Goal: Information Seeking & Learning: Compare options

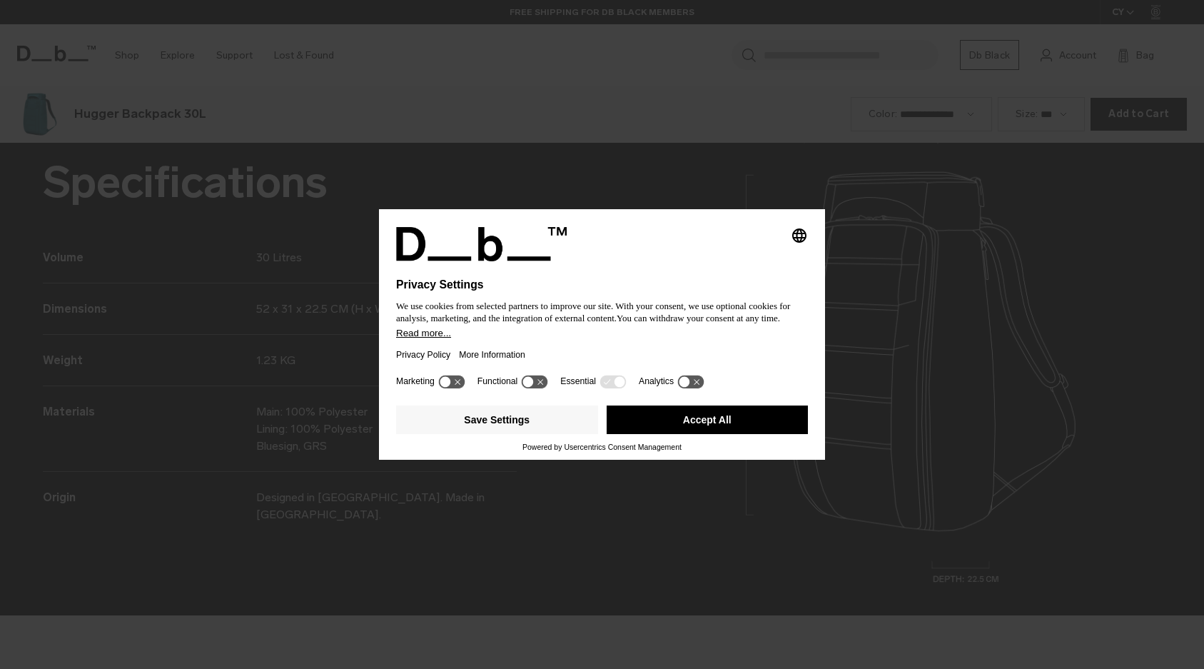
scroll to position [2006, 0]
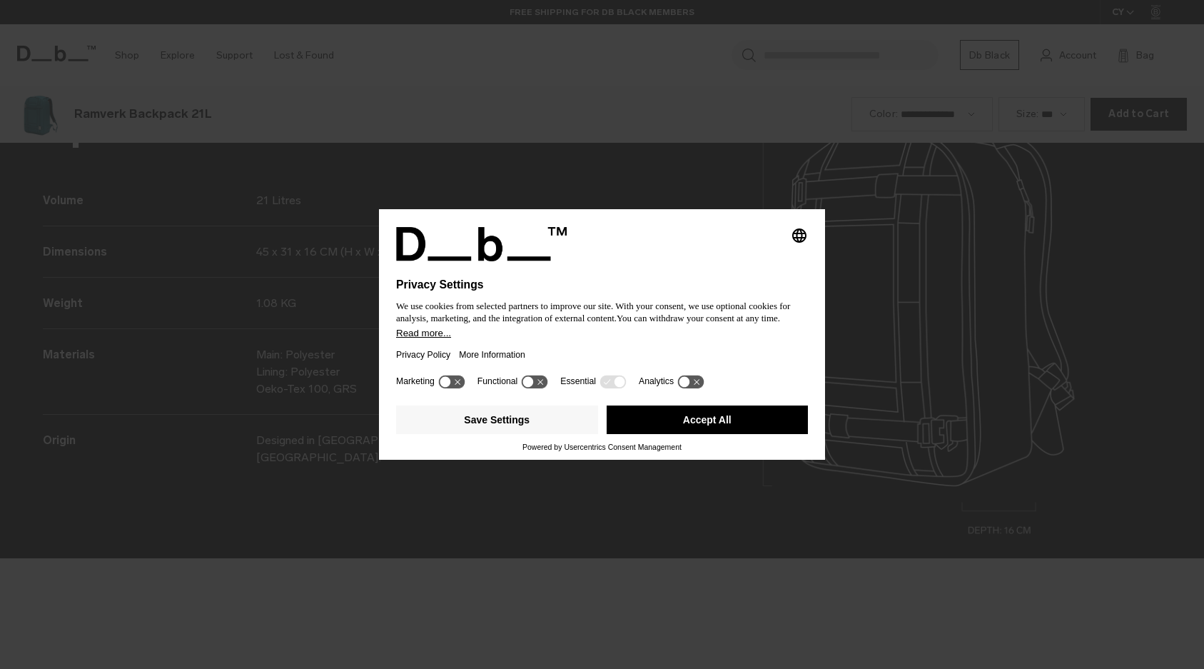
scroll to position [2006, 0]
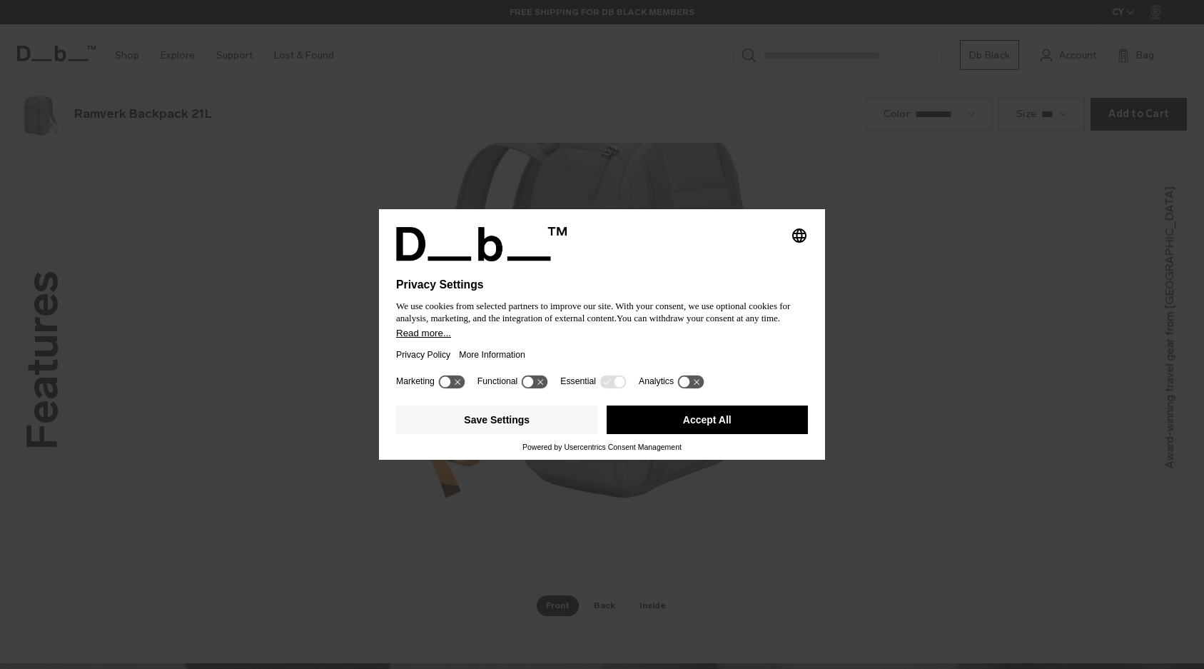
scroll to position [2006, 0]
